Goal: Transaction & Acquisition: Purchase product/service

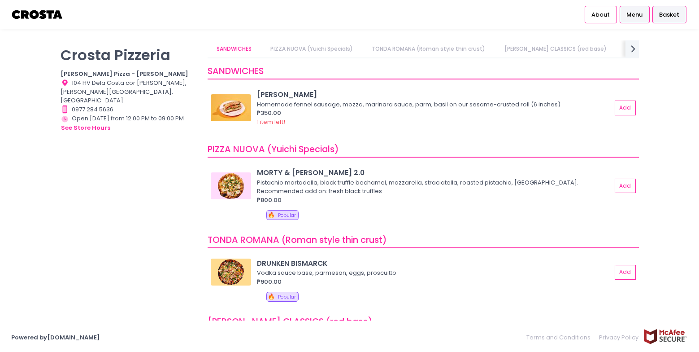
click at [666, 18] on span "Basket" at bounding box center [669, 14] width 20 height 9
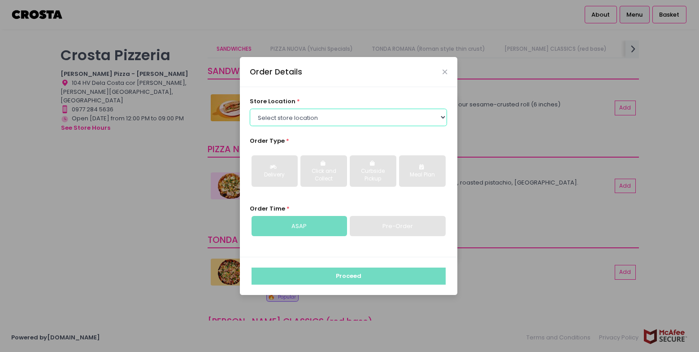
click at [306, 123] on select "Select store location [PERSON_NAME] Pizza - [PERSON_NAME] Pizza - [GEOGRAPHIC_D…" at bounding box center [348, 117] width 197 height 17
select select "5fabb2e53664a8677beaeb89"
click at [250, 109] on select "Select store location [PERSON_NAME] Pizza - [PERSON_NAME] Pizza - [GEOGRAPHIC_D…" at bounding box center [348, 117] width 197 height 17
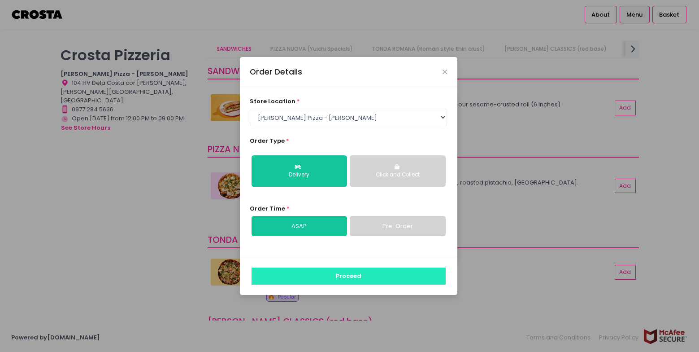
click at [338, 277] on button "Proceed" at bounding box center [349, 275] width 194 height 17
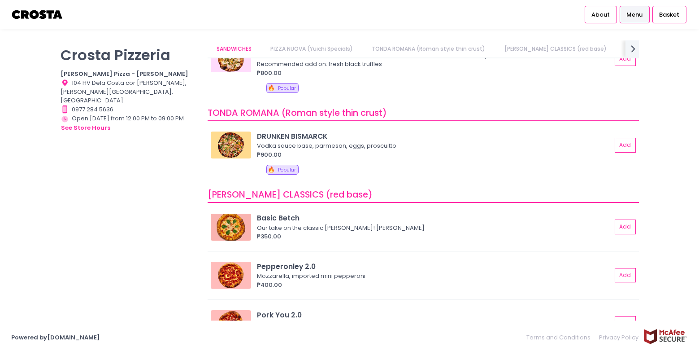
scroll to position [179, 0]
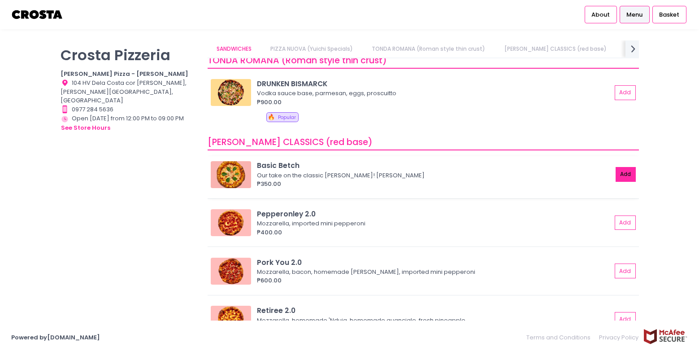
click at [618, 178] on button "Add" at bounding box center [626, 174] width 21 height 15
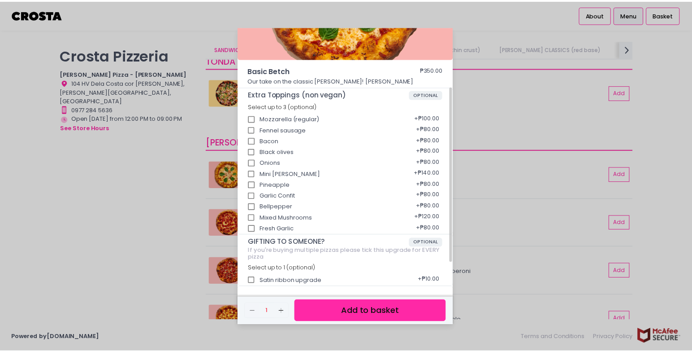
scroll to position [128, 0]
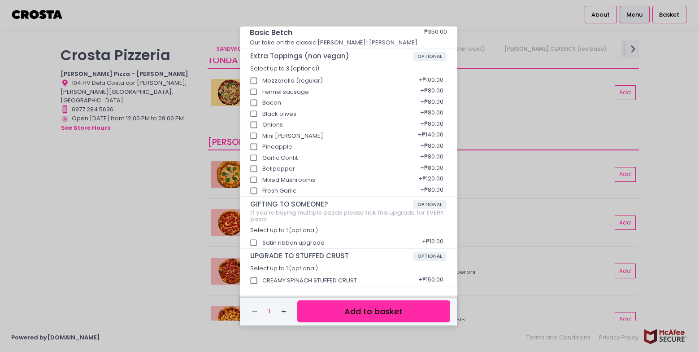
click at [361, 309] on button "Add to basket" at bounding box center [373, 311] width 152 height 22
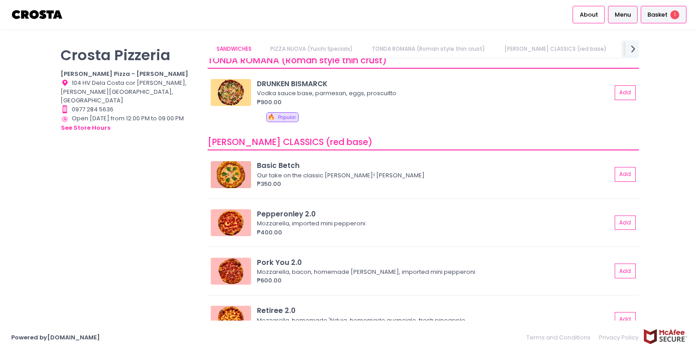
click at [666, 18] on span "Basket" at bounding box center [658, 14] width 20 height 9
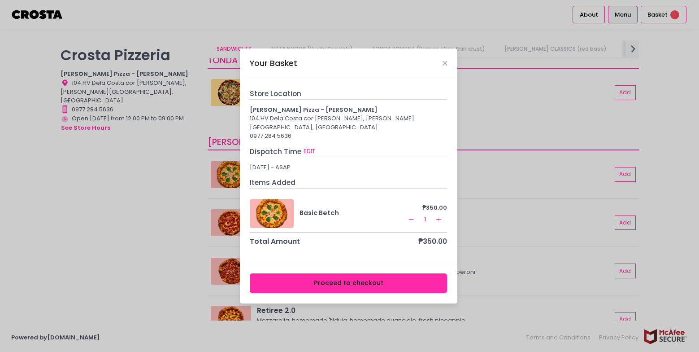
click at [367, 275] on button "Proceed to checkout" at bounding box center [348, 283] width 197 height 20
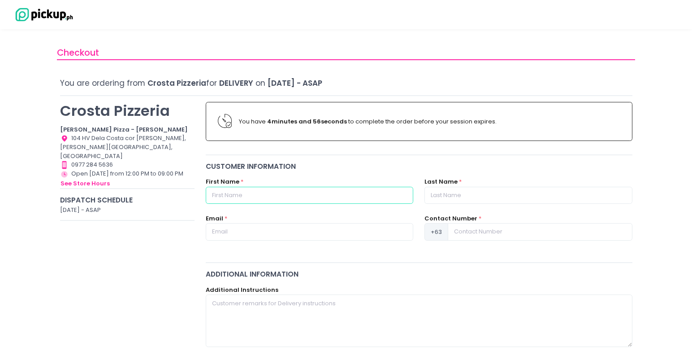
click at [303, 188] on input "text" at bounding box center [310, 195] width 208 height 17
type input "[PERSON_NAME]"
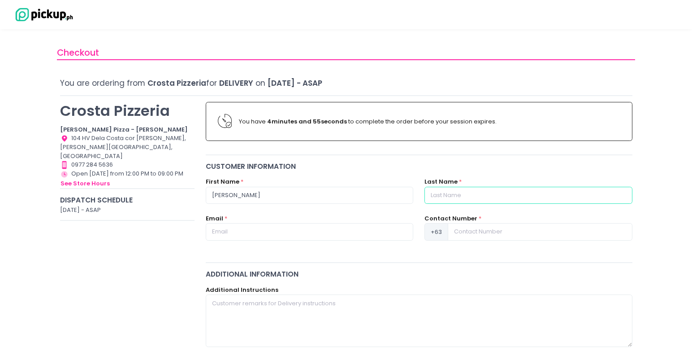
type input "[PERSON_NAME]"
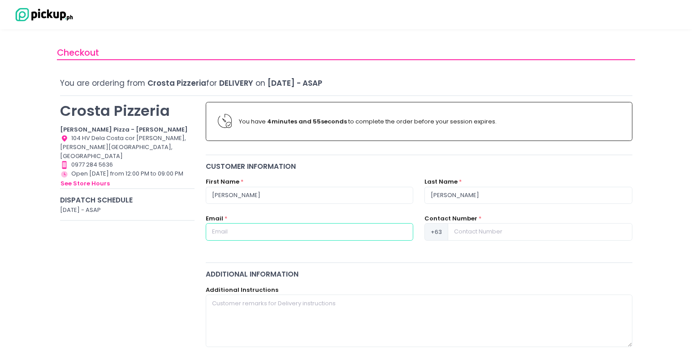
type input "[EMAIL_ADDRESS][DOMAIN_NAME]"
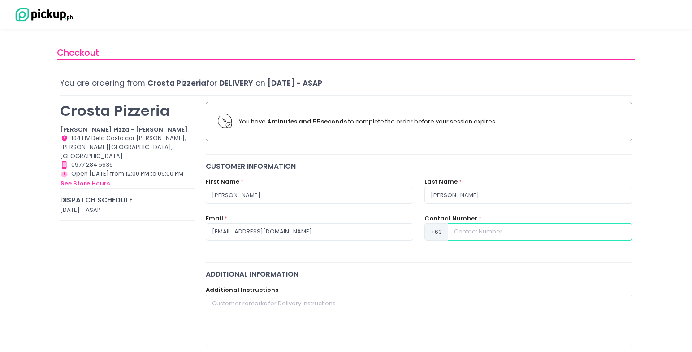
type input "09619116374"
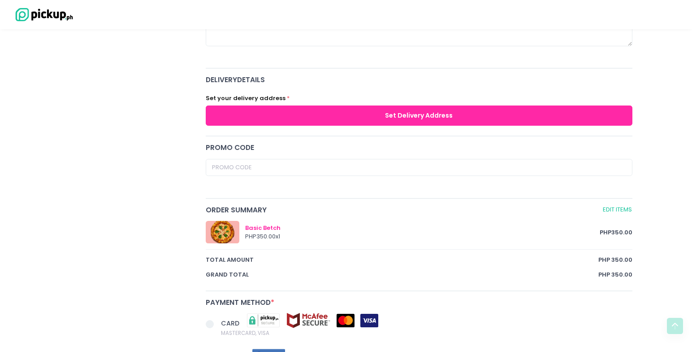
scroll to position [242, 0]
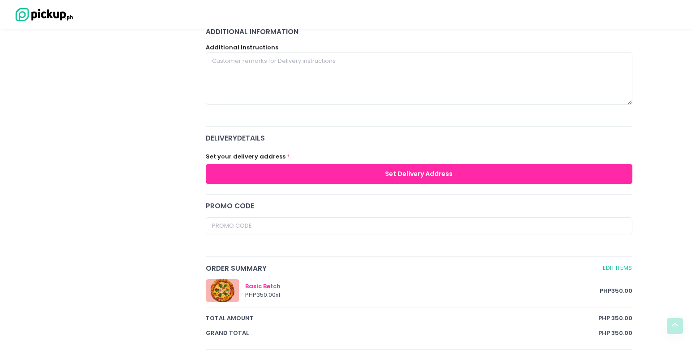
click at [355, 173] on button "Set Delivery Address" at bounding box center [419, 174] width 427 height 20
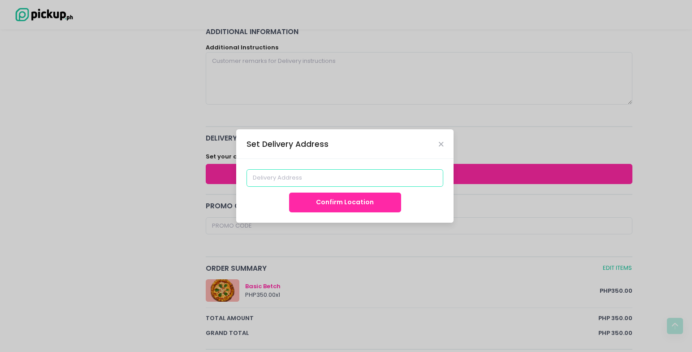
click at [323, 180] on input at bounding box center [345, 177] width 197 height 17
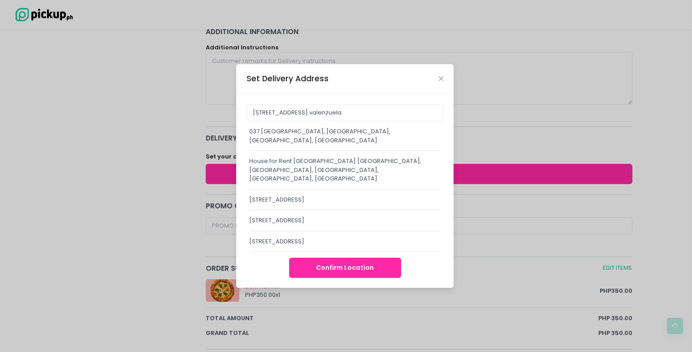
click at [325, 140] on div "037 [GEOGRAPHIC_DATA], [GEOGRAPHIC_DATA], [GEOGRAPHIC_DATA], [GEOGRAPHIC_DATA]" at bounding box center [344, 135] width 191 height 17
type input "037 [GEOGRAPHIC_DATA], [GEOGRAPHIC_DATA], [GEOGRAPHIC_DATA], [GEOGRAPHIC_DATA]"
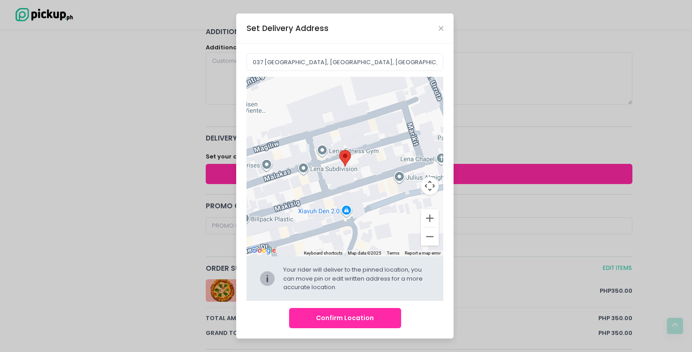
click at [344, 320] on button "Confirm Location" at bounding box center [345, 318] width 112 height 20
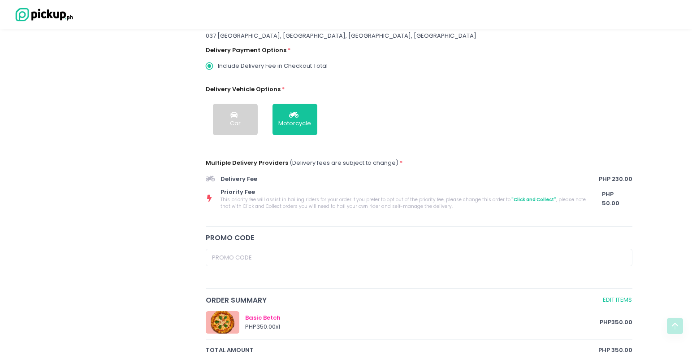
scroll to position [250, 0]
drag, startPoint x: 360, startPoint y: 74, endPoint x: 366, endPoint y: 70, distance: 6.5
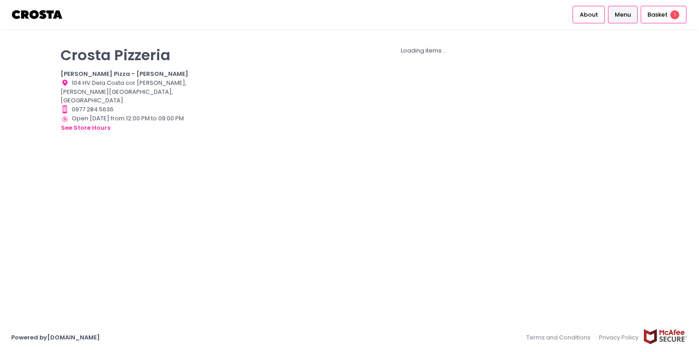
drag, startPoint x: 482, startPoint y: 46, endPoint x: 469, endPoint y: 57, distance: 17.5
click at [668, 14] on div "Basket 1" at bounding box center [664, 14] width 46 height 17
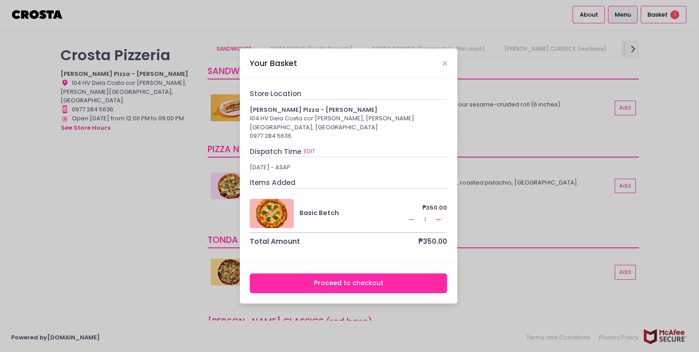
click at [417, 214] on div "Remove Created with Sketch. 1 Add Created with Sketch." at bounding box center [426, 219] width 41 height 11
click at [415, 214] on button "Remove Created with Sketch." at bounding box center [411, 219] width 11 height 11
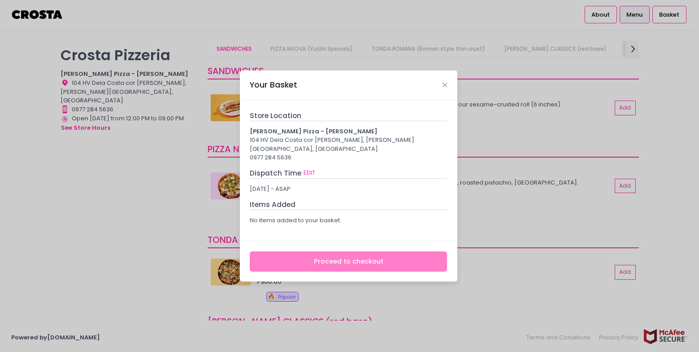
click at [414, 216] on p "No items added to your basket." at bounding box center [348, 220] width 197 height 9
click at [444, 88] on icon "Close" at bounding box center [445, 85] width 4 height 7
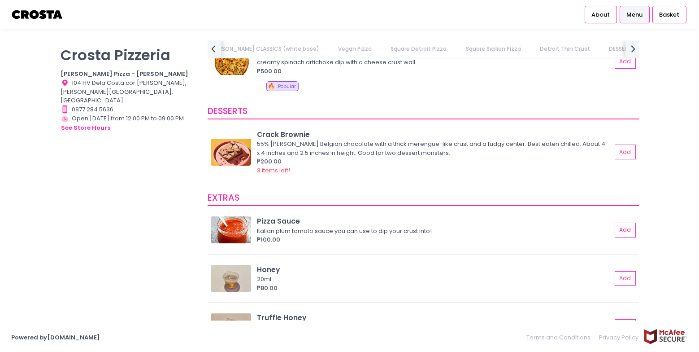
scroll to position [1615, 0]
